Goal: Transaction & Acquisition: Obtain resource

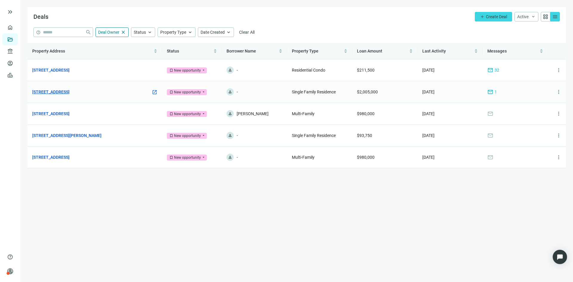
click at [70, 90] on link "[STREET_ADDRESS]" at bounding box center [50, 92] width 37 height 7
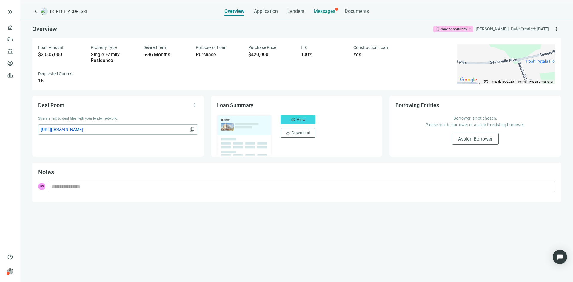
click at [319, 9] on span "Messages" at bounding box center [323, 11] width 21 height 6
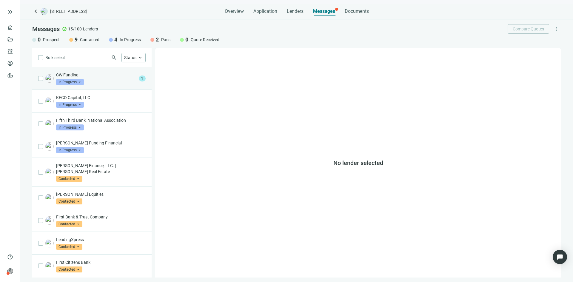
click at [118, 81] on div "CW Funding In Progress arrow_drop_down" at bounding box center [96, 78] width 80 height 13
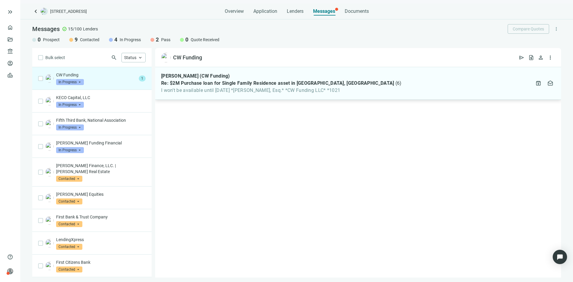
click at [238, 92] on span "I won’t be available until [DATE] *[PERSON_NAME], Esq.* *CW Funding LLC* *1021" at bounding box center [281, 90] width 240 height 6
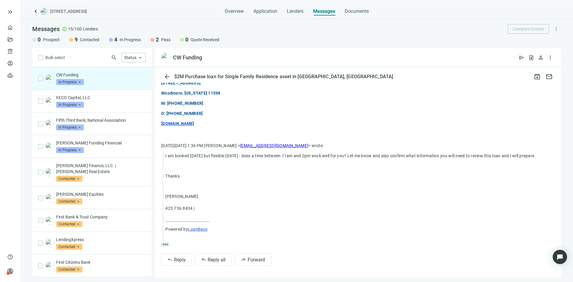
scroll to position [112, 0]
click at [212, 259] on span "Reply all" at bounding box center [217, 260] width 18 height 6
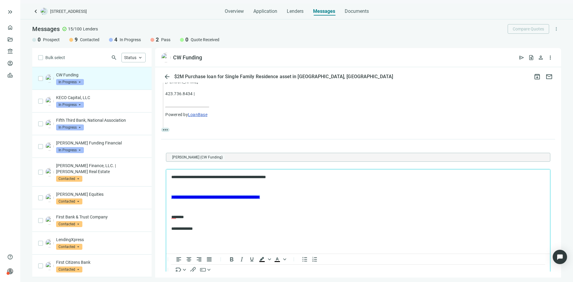
click at [263, 211] on body "**********" at bounding box center [358, 203] width 374 height 58
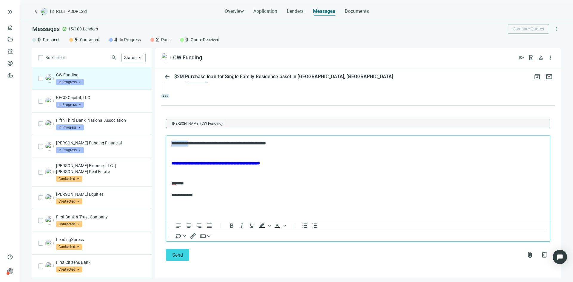
drag, startPoint x: 196, startPoint y: 144, endPoint x: 153, endPoint y: 120, distance: 48.8
click at [166, 136] on html "**********" at bounding box center [358, 169] width 384 height 67
click at [176, 256] on span "Send" at bounding box center [177, 255] width 11 height 6
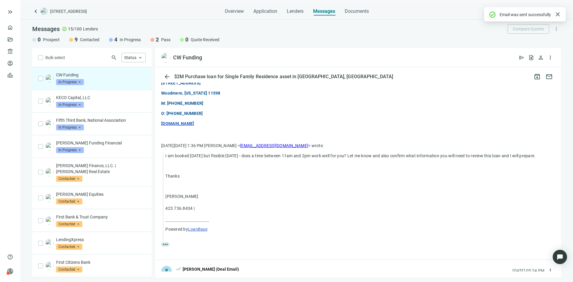
scroll to position [248, 0]
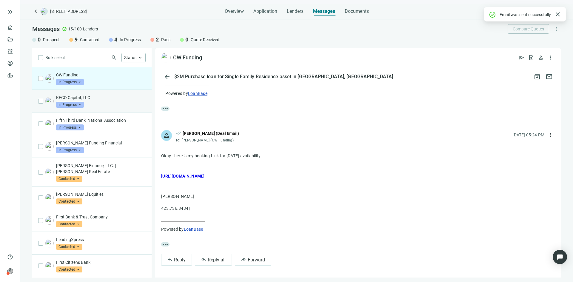
click at [99, 104] on div "KECO Capital, LLC In Progress arrow_drop_down" at bounding box center [100, 101] width 89 height 13
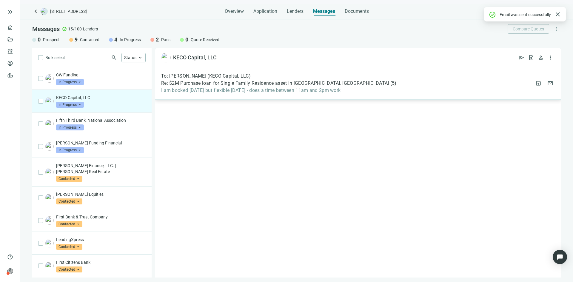
click at [201, 96] on div "To: [PERSON_NAME] (KECO Capital, LLC) Re: $2M Purchase loan for Single Family R…" at bounding box center [358, 83] width 406 height 33
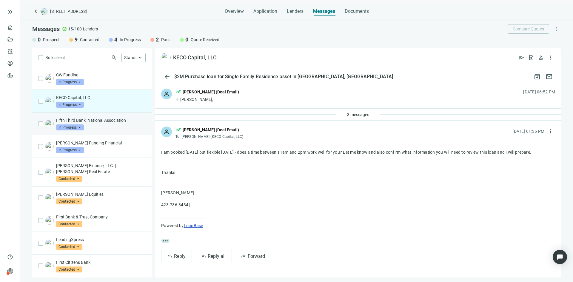
click at [114, 124] on div "Fifth Third Bank, National Association In Progress arrow_drop_down" at bounding box center [100, 123] width 89 height 13
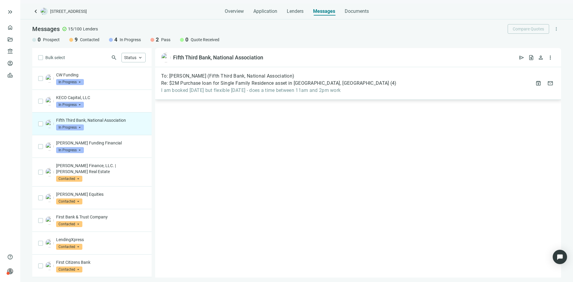
click at [216, 94] on div "To: [PERSON_NAME] (Fifth Third Bank, National Association) Re: $2M Purchase loa…" at bounding box center [358, 83] width 406 height 33
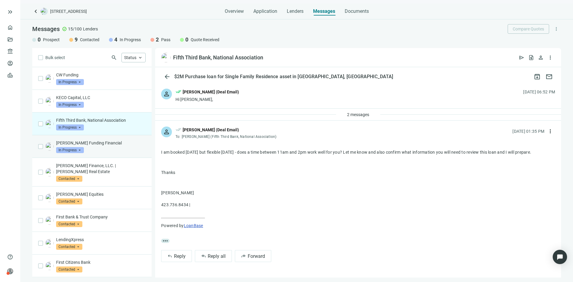
click at [97, 147] on div "[PERSON_NAME] Funding Financial In Progress arrow_drop_down" at bounding box center [100, 146] width 89 height 13
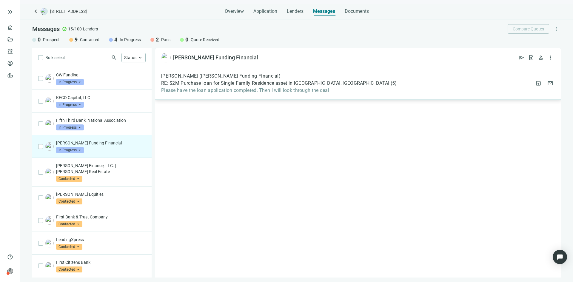
click at [240, 89] on span "Please have the loan application completed. Then I will look through the deal" at bounding box center [278, 90] width 235 height 6
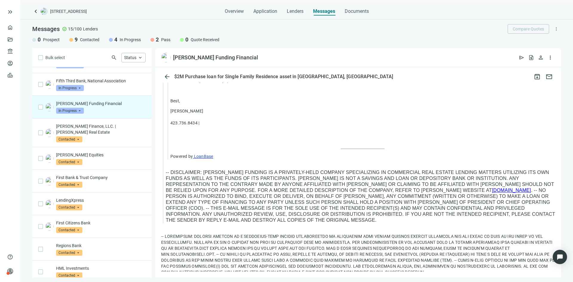
scroll to position [740, 0]
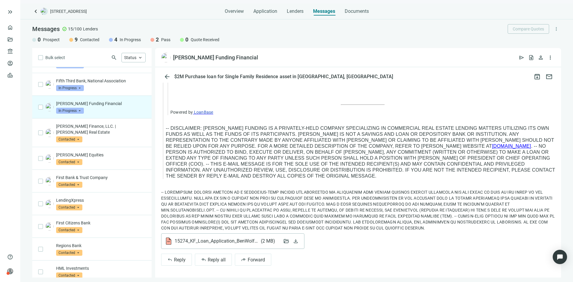
click at [222, 240] on span "15274_KF_Loan_Application_BenWolfer_Fillable.pdf ( 2 MB )" at bounding box center [226, 241] width 104 height 6
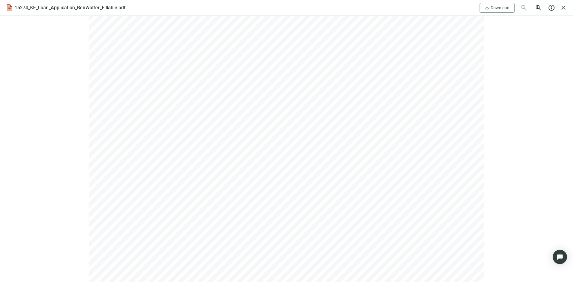
scroll to position [503, 0]
click at [502, 7] on span "Download" at bounding box center [499, 7] width 19 height 5
